Goal: Task Accomplishment & Management: Manage account settings

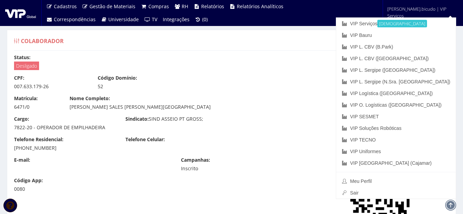
click at [412, 33] on link "VIP Bauru" at bounding box center [396, 35] width 120 height 12
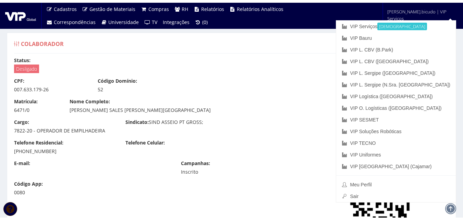
scroll to position [993, 0]
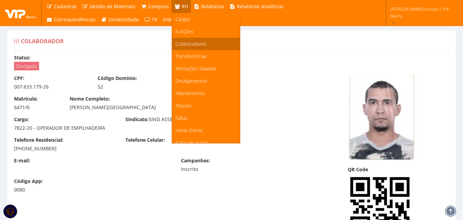
click at [187, 40] on span "Colaboradores" at bounding box center [190, 43] width 31 height 7
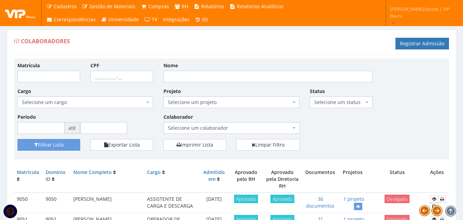
click at [180, 102] on span "Selecione um projeto" at bounding box center [229, 102] width 123 height 7
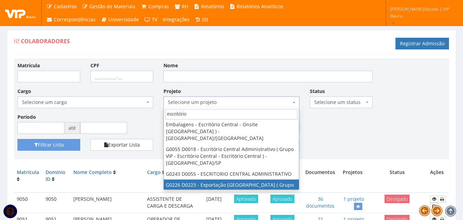
scroll to position [53, 0]
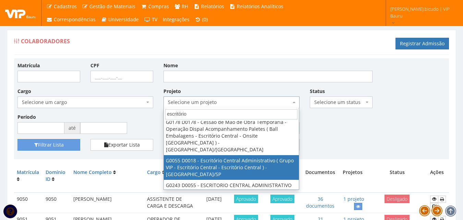
type input "escritório"
select select "55"
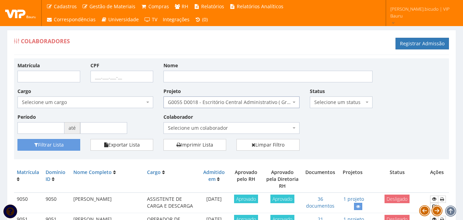
click at [101, 100] on span "Selecione um cargo" at bounding box center [83, 102] width 123 height 7
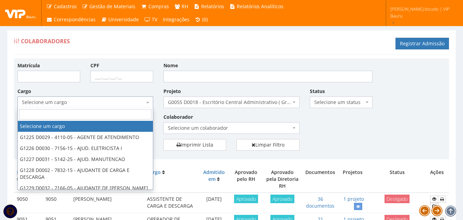
click at [97, 107] on span "Selecione um cargo" at bounding box center [85, 102] width 136 height 12
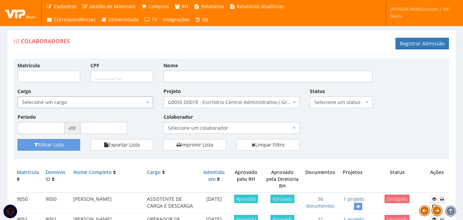
click at [354, 106] on span "Selecione um status" at bounding box center [341, 102] width 63 height 12
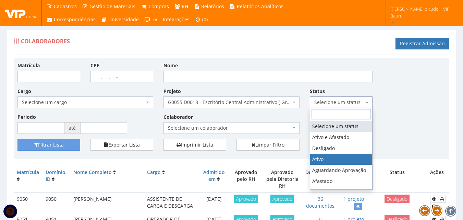
select select "1"
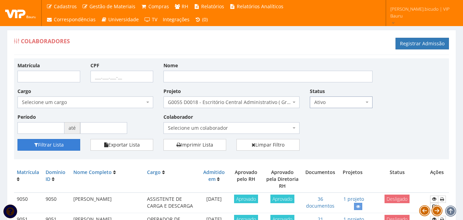
click at [53, 143] on button "Filtrar Lista" at bounding box center [48, 145] width 63 height 12
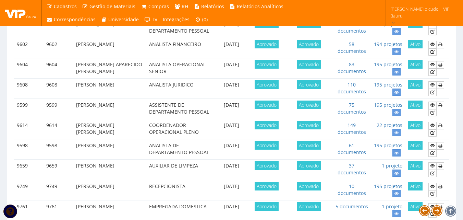
scroll to position [93, 0]
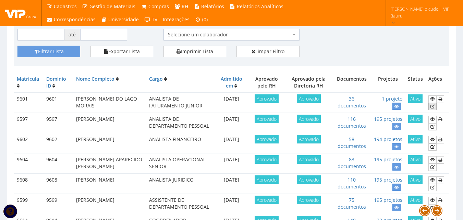
click at [431, 108] on icon at bounding box center [432, 106] width 4 height 5
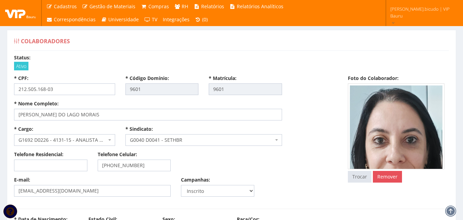
select select
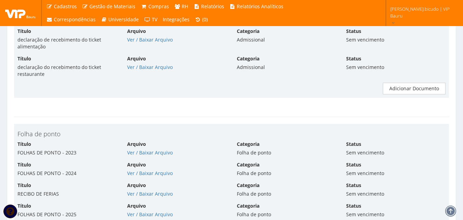
scroll to position [2295, 0]
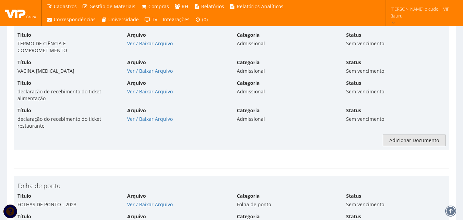
click at [402, 134] on link "Adicionar Documento" at bounding box center [414, 140] width 63 height 12
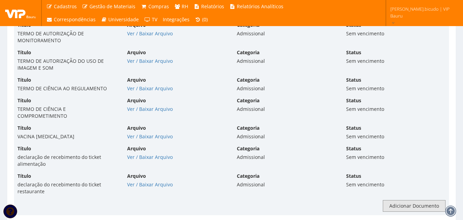
scroll to position [2230, 0]
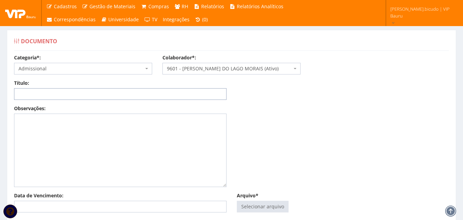
click at [111, 98] on input "Título:" at bounding box center [120, 94] width 212 height 12
type input "t"
type input "TERMO BANCO DE HORAS"
click at [261, 205] on input "Arquivo*" at bounding box center [262, 206] width 51 height 11
type input "C:\fakepath\POLITICA BANCO DE HORAS - ANA PAULA DO LAGO MORAIS.pdf"
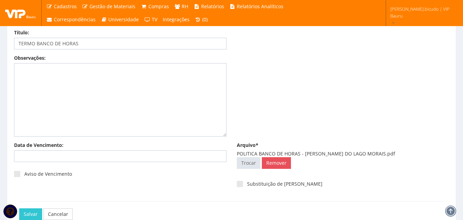
scroll to position [91, 0]
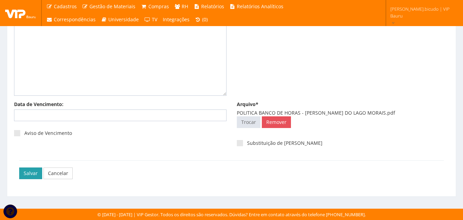
click at [22, 176] on input "Salvar" at bounding box center [30, 173] width 23 height 12
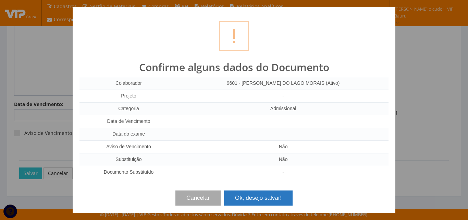
click at [242, 192] on button "Ok, desejo salvar!" at bounding box center [258, 197] width 69 height 15
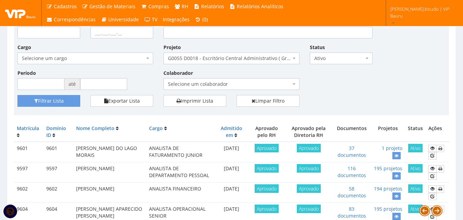
scroll to position [103, 0]
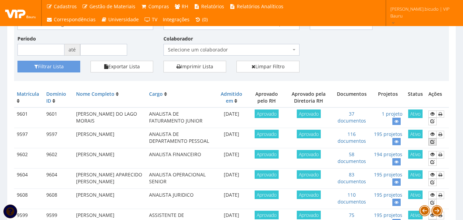
click at [430, 141] on icon at bounding box center [432, 141] width 4 height 5
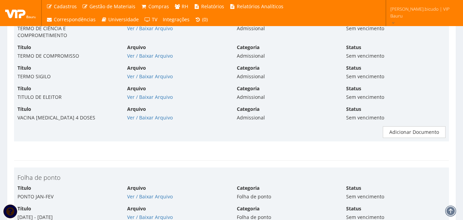
scroll to position [2706, 0]
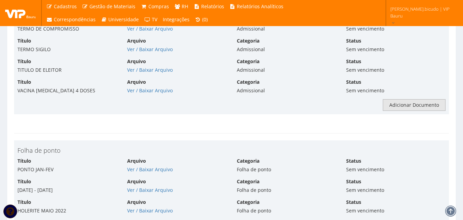
click at [415, 99] on link "Adicionar Documento" at bounding box center [414, 105] width 63 height 12
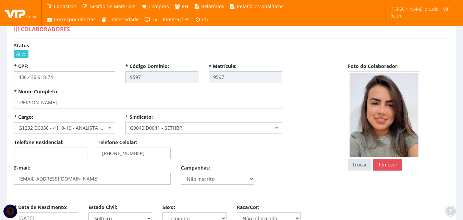
scroll to position [0, 0]
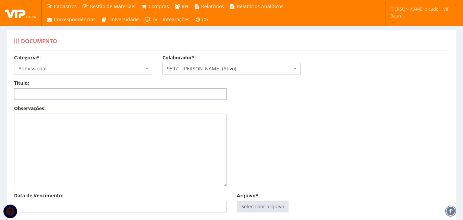
click at [101, 92] on input "Título:" at bounding box center [120, 94] width 212 height 12
type input "TERMO BANCO DE HORAS"
click at [264, 209] on input "Arquivo*" at bounding box center [262, 206] width 51 height 11
type input "C:\fakepath\POLITICA BANCO DE HORAS - KAMILLA YORRANA DA SILVA MOURA - Clicksig…"
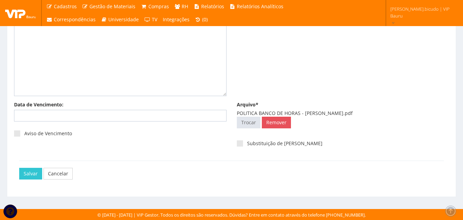
scroll to position [91, 0]
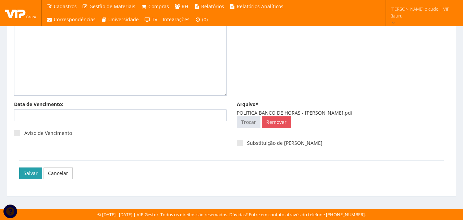
click at [27, 172] on input "Salvar" at bounding box center [30, 173] width 23 height 12
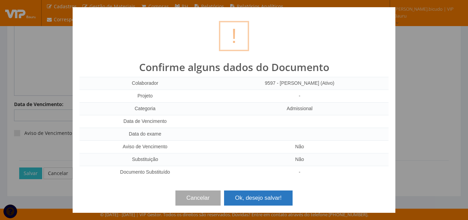
click at [253, 196] on button "Ok, desejo salvar!" at bounding box center [258, 197] width 69 height 15
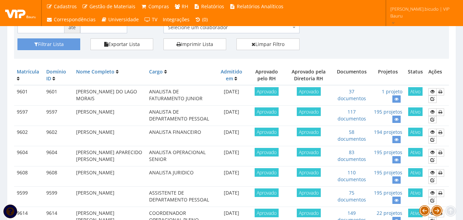
scroll to position [137, 0]
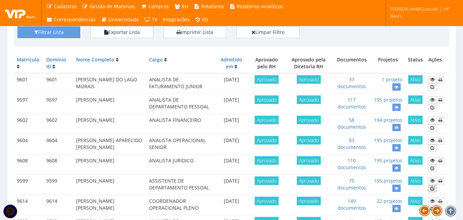
click at [429, 189] on link at bounding box center [432, 188] width 8 height 7
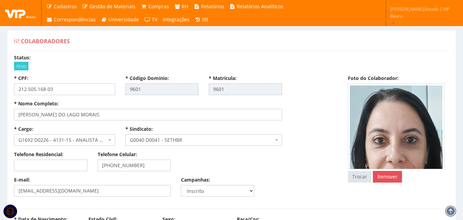
select select
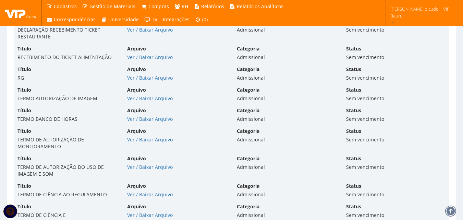
scroll to position [2128, 0]
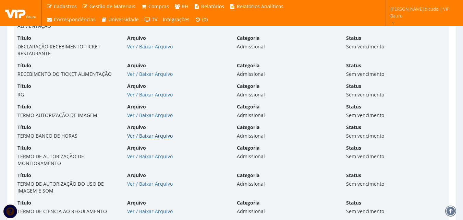
click at [162, 132] on link "Ver / Baixar Arquivo" at bounding box center [150, 135] width 46 height 7
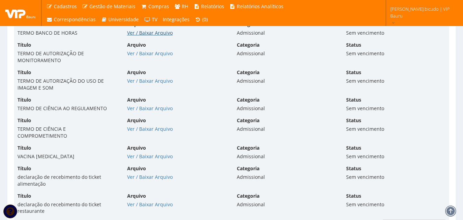
scroll to position [2299, 0]
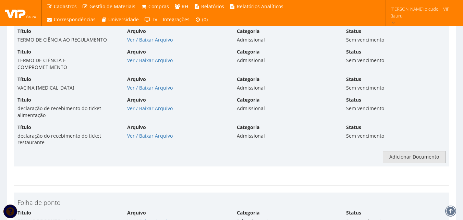
click at [398, 151] on link "Adicionar Documento" at bounding box center [414, 157] width 63 height 12
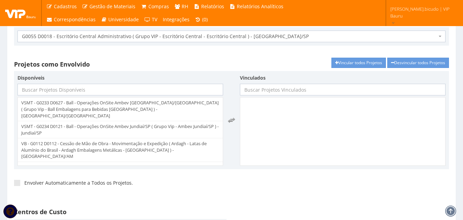
scroll to position [0, 0]
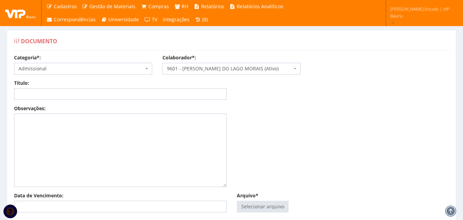
click at [102, 98] on input "Título:" at bounding box center [120, 94] width 212 height 12
type input "TERMO BANCO DE HORAS"
click at [263, 203] on input "Arquivo*" at bounding box center [262, 206] width 51 height 11
type input "C:\fakepath\POLITICA BANCO DE HORAS - [PERSON_NAME] DO LAGO MORAIS - Clicksign.…"
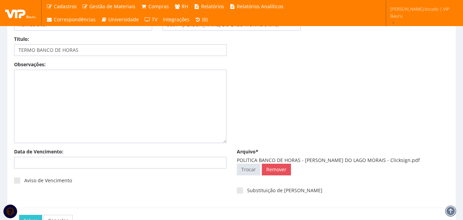
scroll to position [91, 0]
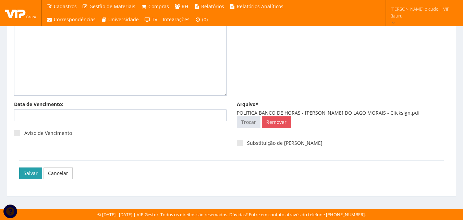
click at [25, 172] on input "Salvar" at bounding box center [30, 173] width 23 height 12
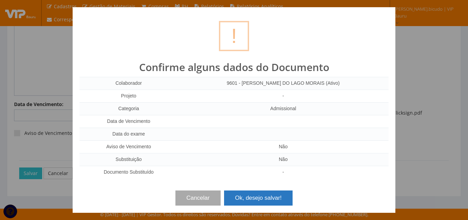
click at [262, 198] on button "Ok, desejo salvar!" at bounding box center [258, 197] width 69 height 15
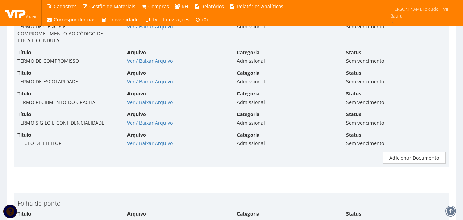
scroll to position [2741, 0]
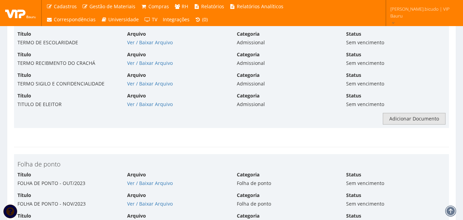
click at [407, 113] on link "Adicionar Documento" at bounding box center [414, 119] width 63 height 12
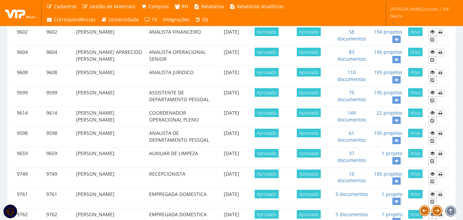
scroll to position [274, 0]
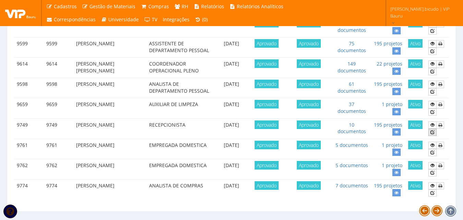
click at [432, 133] on icon at bounding box center [432, 131] width 4 height 5
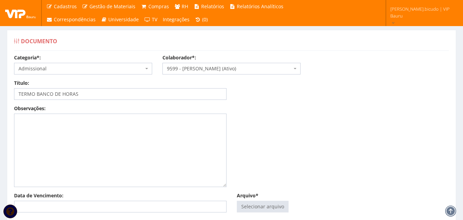
type input "TERMO BANCO DE HORAS"
click at [321, 137] on div "Observações:" at bounding box center [231, 148] width 445 height 87
click at [268, 205] on input "Arquivo*" at bounding box center [262, 206] width 51 height 11
type input "C:\fakepath\POLITICA BANCO DE HORAS -[PERSON_NAME] (1) - Clicksign.pdf"
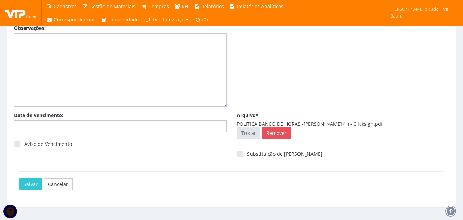
scroll to position [91, 0]
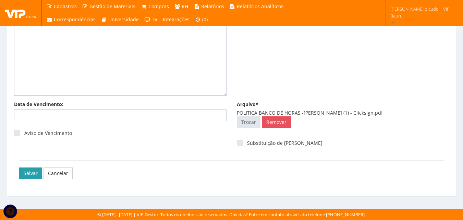
click at [23, 175] on input "Salvar" at bounding box center [30, 173] width 23 height 12
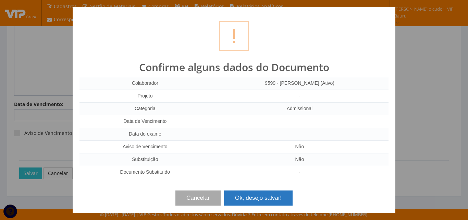
click at [258, 198] on button "Ok, desejo salvar!" at bounding box center [258, 197] width 69 height 15
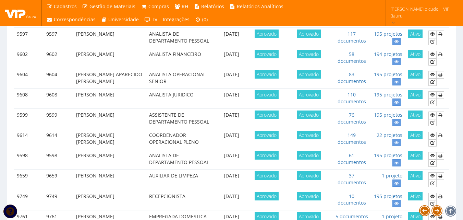
scroll to position [240, 0]
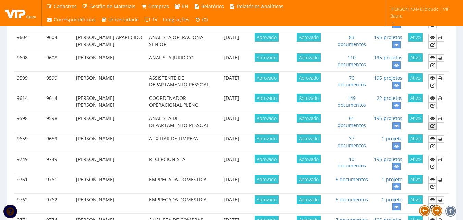
click at [433, 127] on icon at bounding box center [432, 125] width 4 height 5
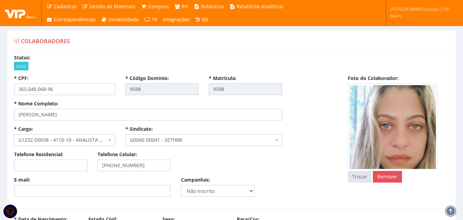
click at [324, 179] on div "E-mail: Campanhas: Inscrito Não Inscrito" at bounding box center [176, 188] width 334 height 25
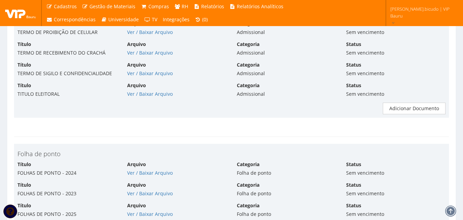
scroll to position [2706, 0]
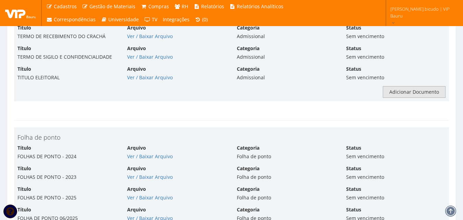
click at [398, 86] on link "Adicionar Documento" at bounding box center [414, 92] width 63 height 12
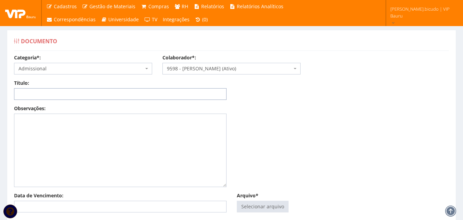
click at [94, 97] on input "Título:" at bounding box center [120, 94] width 212 height 12
type input "TERMO BANCO DE HORAS"
click at [253, 210] on input "Arquivo*" at bounding box center [262, 206] width 51 height 11
type input "C:\fakepath\POLITICA BANCO DE HORAS -DANIELE CRISTINA ARANTES GARCIA (1) - Clic…"
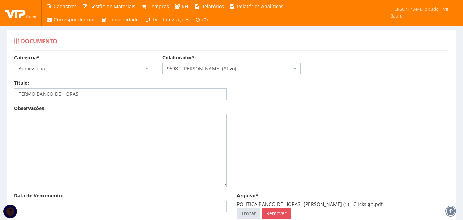
scroll to position [91, 0]
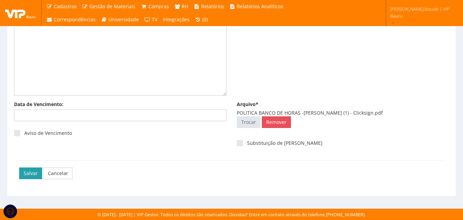
click at [28, 171] on input "Salvar" at bounding box center [30, 173] width 23 height 12
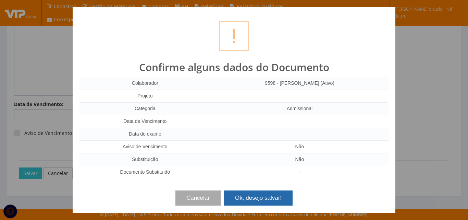
click at [245, 197] on button "Ok, desejo salvar!" at bounding box center [258, 197] width 69 height 15
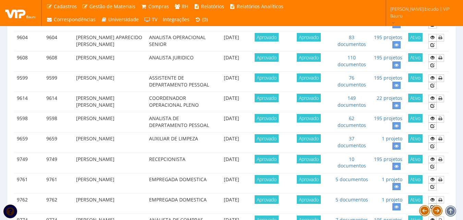
scroll to position [274, 0]
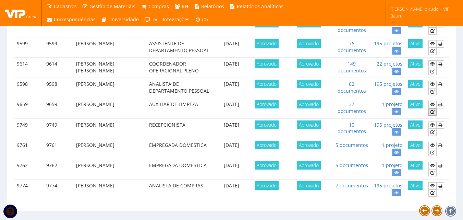
click at [433, 112] on icon at bounding box center [432, 111] width 4 height 5
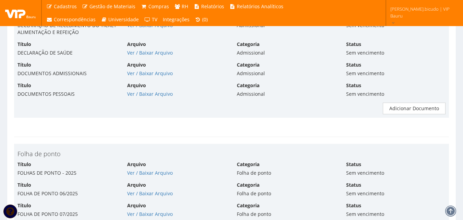
scroll to position [1850, 0]
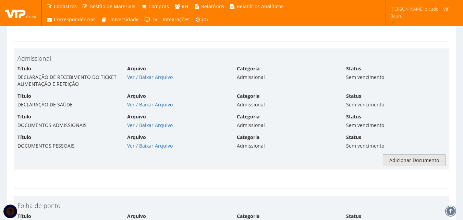
click at [438, 154] on link "Adicionar Documento" at bounding box center [414, 160] width 63 height 12
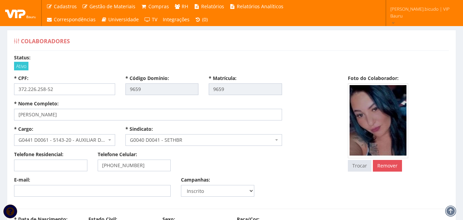
select select
drag, startPoint x: 148, startPoint y: 115, endPoint x: -65, endPoint y: 114, distance: 213.1
click at [0, 114] on html "Cadastros Clientes Unidades Subclientes Unidades de Subclientes Projetos Vagas …" at bounding box center [231, 110] width 463 height 220
click at [239, 155] on div "Telefone Residencial: Telefone Celular: (14) 99127-3214" at bounding box center [176, 163] width 334 height 25
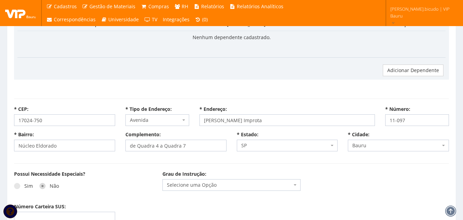
scroll to position [308, 0]
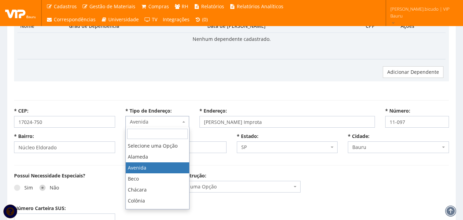
drag, startPoint x: 161, startPoint y: 122, endPoint x: 150, endPoint y: 122, distance: 10.3
click at [150, 122] on span "Avenida" at bounding box center [155, 121] width 51 height 7
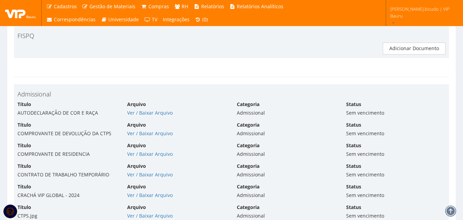
scroll to position [1816, 0]
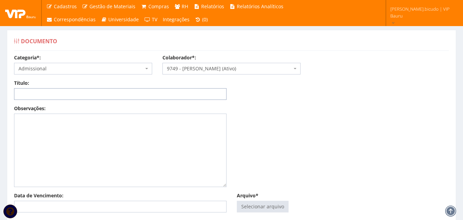
click at [81, 94] on input "Título:" at bounding box center [120, 94] width 212 height 12
type input "TERMO BANCO DE HORAS"
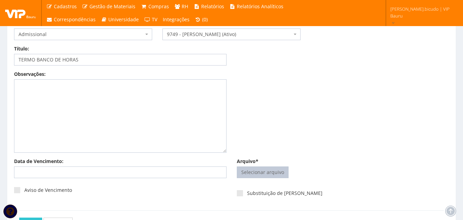
click at [260, 175] on input "Arquivo*" at bounding box center [262, 171] width 51 height 11
type input "C:\fakepath\POLITICA BANCO DE HORAS -BIANCA HERNANDEZ RIBEIRO - Clicksign.pdf"
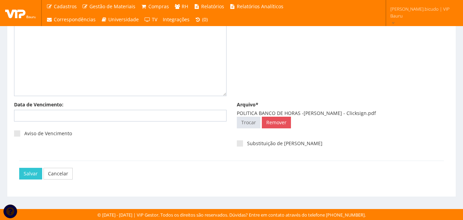
scroll to position [91, 0]
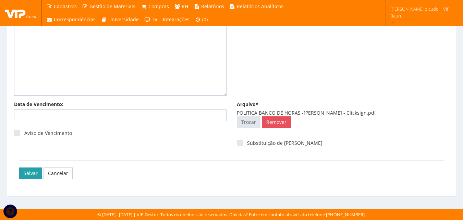
click at [27, 174] on input "Salvar" at bounding box center [30, 173] width 23 height 12
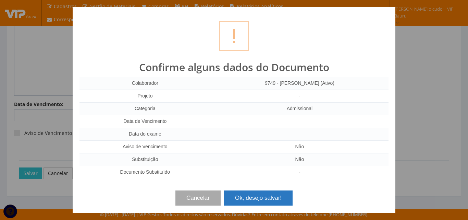
click at [251, 202] on button "Ok, desejo salvar!" at bounding box center [258, 197] width 69 height 15
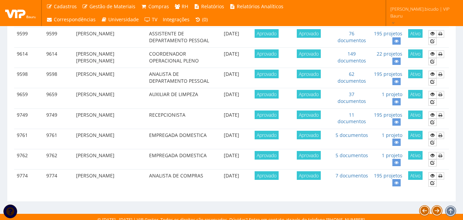
scroll to position [289, 0]
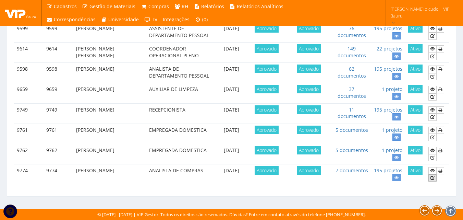
click at [431, 178] on icon at bounding box center [432, 177] width 4 height 5
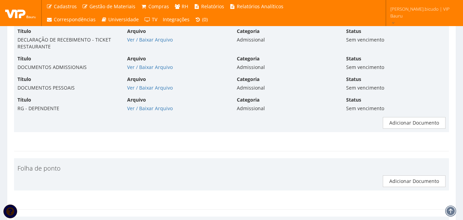
scroll to position [1850, 0]
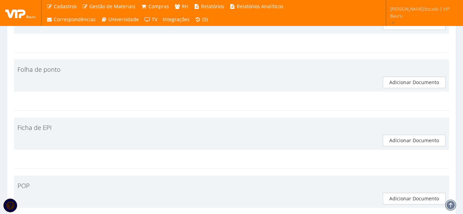
type input "2.800,00"
type input "0,00"
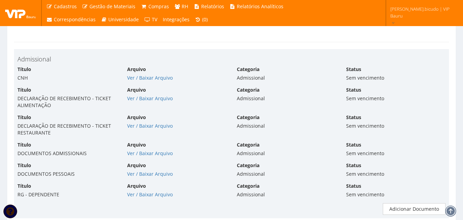
scroll to position [1856, 0]
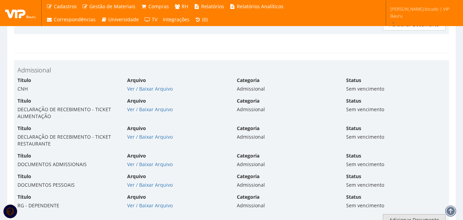
click at [384, 214] on link "Adicionar Documento" at bounding box center [414, 220] width 63 height 12
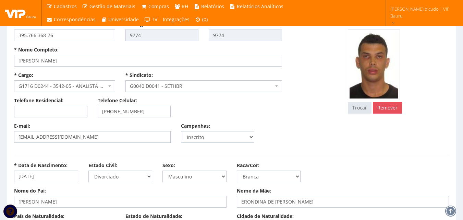
scroll to position [0, 0]
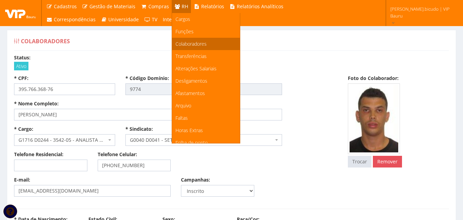
click at [187, 42] on span "Colaboradores" at bounding box center [190, 43] width 31 height 7
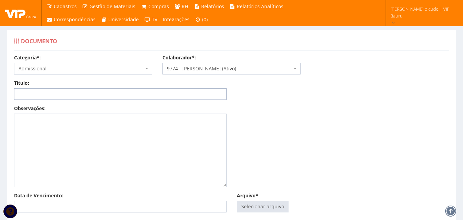
click at [140, 94] on input "Título:" at bounding box center [120, 94] width 212 height 12
type input "TERMO BANCO DE HORAS"
click at [269, 209] on input "Arquivo*" at bounding box center [262, 206] width 51 height 11
type input "C:\fakepath\POLITICA BANCO DE HORAS -JOAO PAULO MARQUES PEREIRA (1) - Clicksign…"
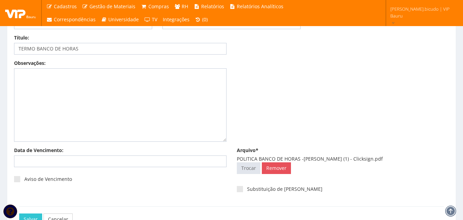
scroll to position [91, 0]
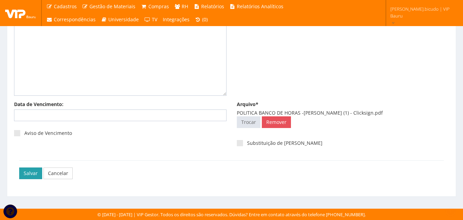
click at [39, 174] on input "Salvar" at bounding box center [30, 173] width 23 height 12
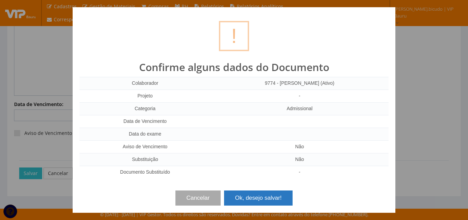
click at [254, 198] on button "Ok, desejo salvar!" at bounding box center [258, 197] width 69 height 15
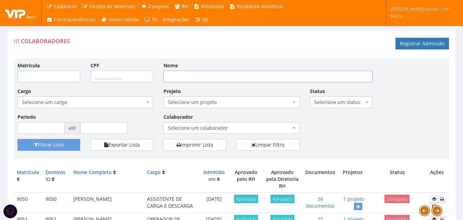
click at [228, 78] on input "Nome" at bounding box center [267, 77] width 209 height 12
type input "[PERSON_NAME]"
click at [47, 147] on button "Filtrar Lista" at bounding box center [48, 145] width 63 height 12
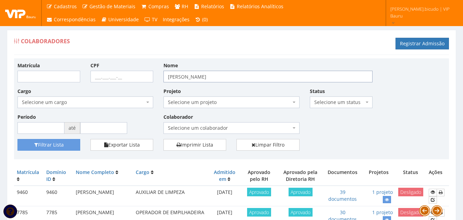
click at [217, 79] on input "[PERSON_NAME]" at bounding box center [267, 77] width 209 height 12
type input "[PERSON_NAME]"
click at [57, 146] on button "Filtrar Lista" at bounding box center [48, 145] width 63 height 12
click at [72, 145] on button "Filtrar Lista" at bounding box center [48, 145] width 63 height 12
click at [443, 128] on div "Matrícula CPF Nome JULIA FERNANDES Cargo Selecione um cargo G1225 D0029 - 4110-…" at bounding box center [231, 100] width 438 height 77
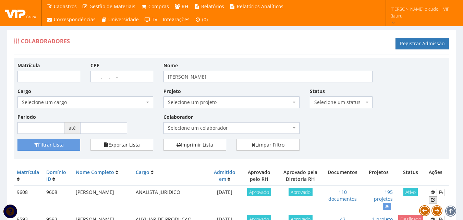
click at [434, 200] on icon at bounding box center [433, 199] width 4 height 5
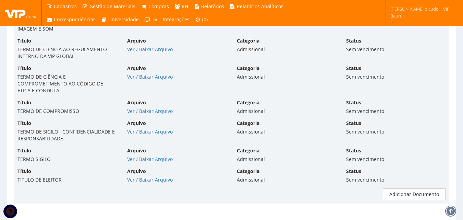
scroll to position [2638, 0]
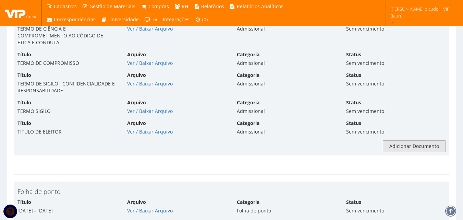
click at [411, 140] on link "Adicionar Documento" at bounding box center [414, 146] width 63 height 12
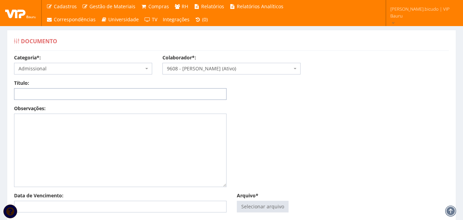
click at [181, 92] on input "Título:" at bounding box center [120, 94] width 212 height 12
type input "TERMO BANCO DE HORAS"
click at [270, 203] on input "Arquivo*" at bounding box center [262, 206] width 51 height 11
type input "C:\fakepath\POLITICA BANCO DE HORAS - JULIA FERNANDES BICUDO - Clicksign (1).pdf"
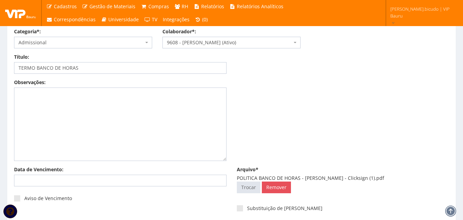
scroll to position [91, 0]
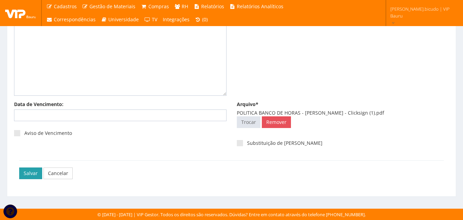
click at [33, 173] on input "Salvar" at bounding box center [30, 173] width 23 height 12
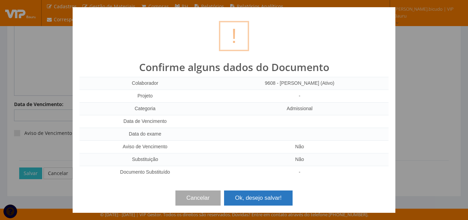
drag, startPoint x: 257, startPoint y: 193, endPoint x: 263, endPoint y: 205, distance: 13.5
click at [257, 193] on button "Ok, desejo salvar!" at bounding box center [258, 197] width 69 height 15
